Goal: Transaction & Acquisition: Purchase product/service

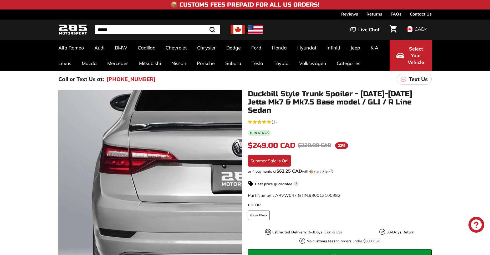
scroll to position [70, 0]
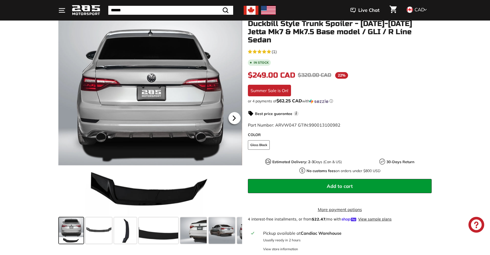
click at [234, 119] on icon at bounding box center [234, 118] width 2 height 4
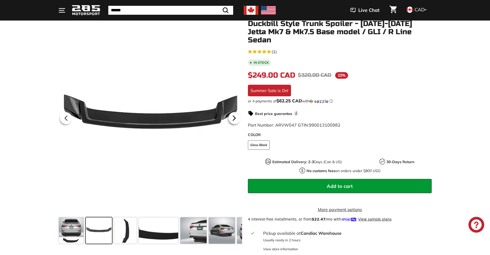
click at [234, 119] on icon at bounding box center [234, 118] width 2 height 4
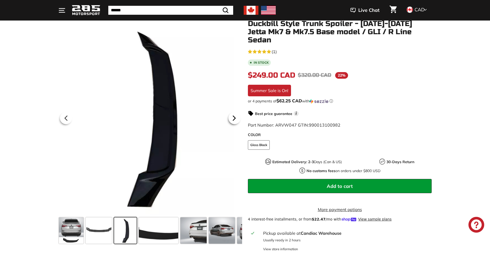
click at [234, 119] on icon at bounding box center [234, 118] width 2 height 4
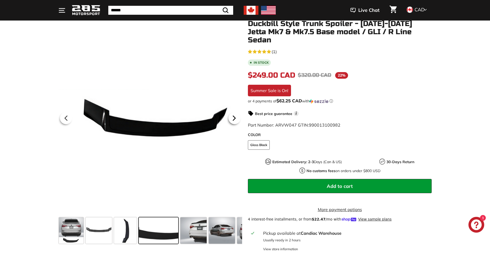
click at [234, 119] on icon at bounding box center [234, 118] width 2 height 4
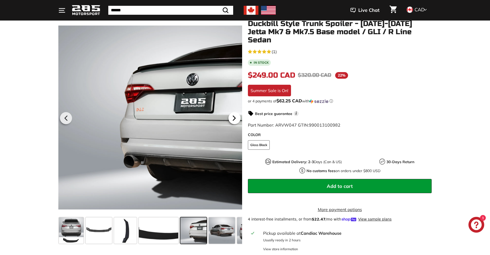
click at [234, 119] on icon at bounding box center [234, 118] width 2 height 4
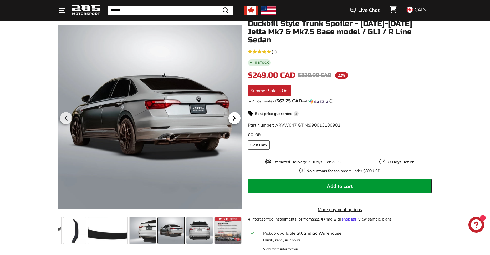
click at [234, 119] on icon at bounding box center [234, 118] width 2 height 4
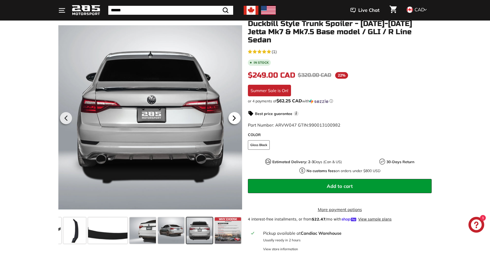
click at [234, 119] on icon at bounding box center [234, 118] width 2 height 4
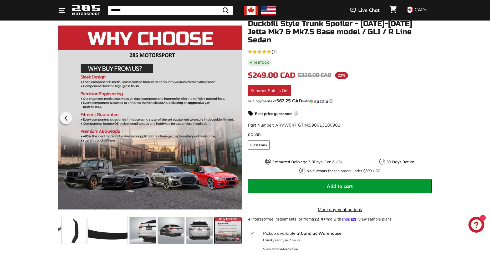
click at [234, 119] on div at bounding box center [150, 117] width 184 height 195
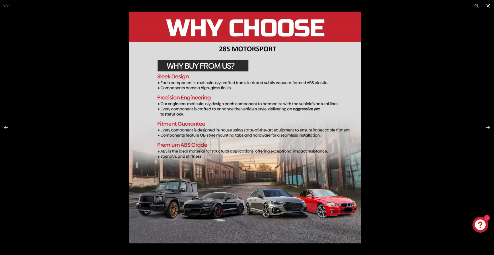
click at [76, 98] on div at bounding box center [247, 127] width 494 height 255
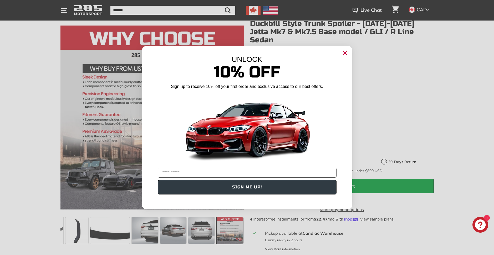
click at [344, 54] on circle "Close dialog" at bounding box center [345, 53] width 8 height 8
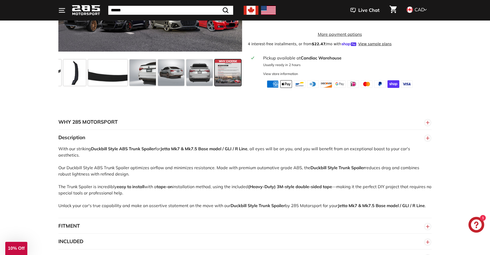
scroll to position [281, 0]
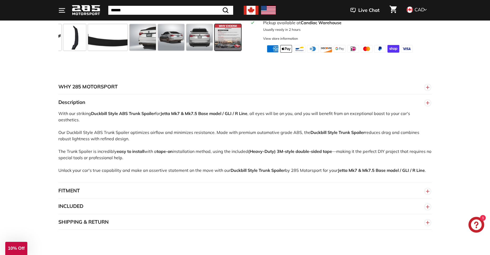
click at [88, 189] on button "FITMENT" at bounding box center [244, 191] width 373 height 16
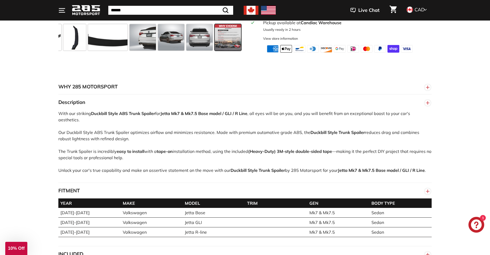
click at [73, 183] on button "FITMENT" at bounding box center [244, 191] width 373 height 16
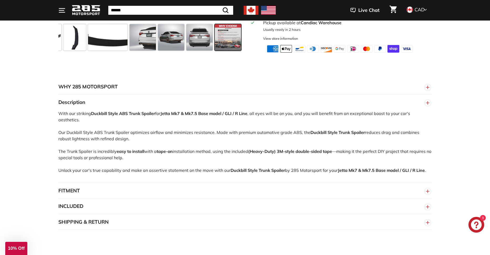
scroll to position [158, 0]
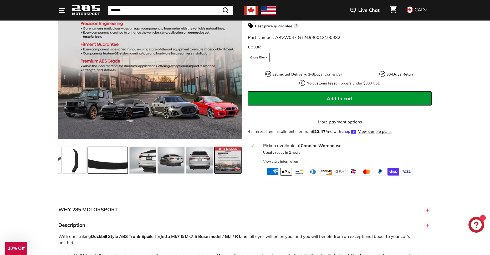
click at [109, 160] on span at bounding box center [107, 160] width 39 height 26
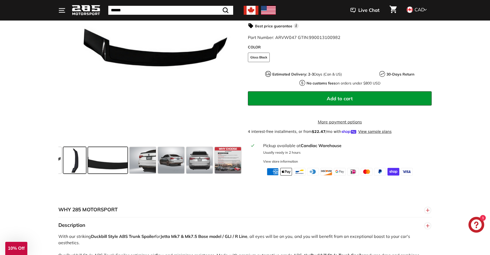
click at [84, 157] on span at bounding box center [74, 160] width 23 height 26
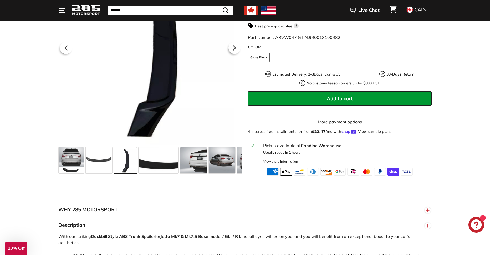
scroll to position [35, 0]
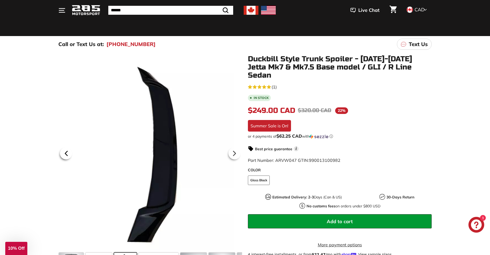
click at [68, 150] on icon at bounding box center [66, 153] width 12 height 12
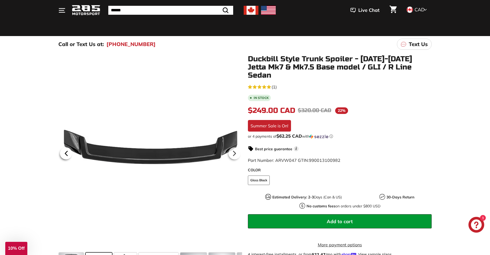
click at [66, 150] on icon at bounding box center [66, 153] width 12 height 12
